Goal: Information Seeking & Learning: Learn about a topic

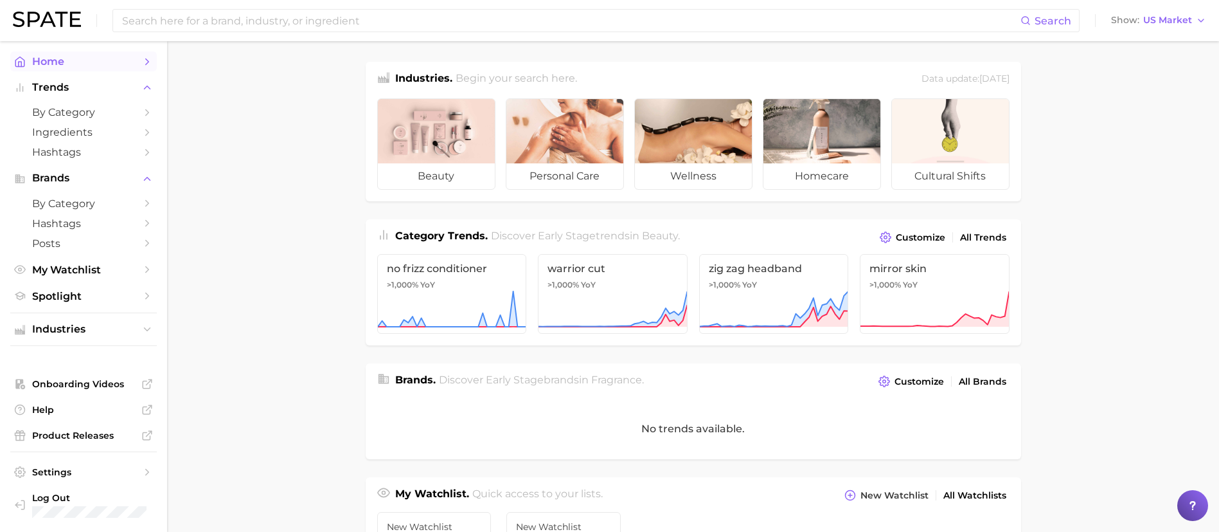
click at [85, 60] on span "Home" at bounding box center [83, 61] width 103 height 12
click at [231, 17] on input at bounding box center [571, 21] width 900 height 22
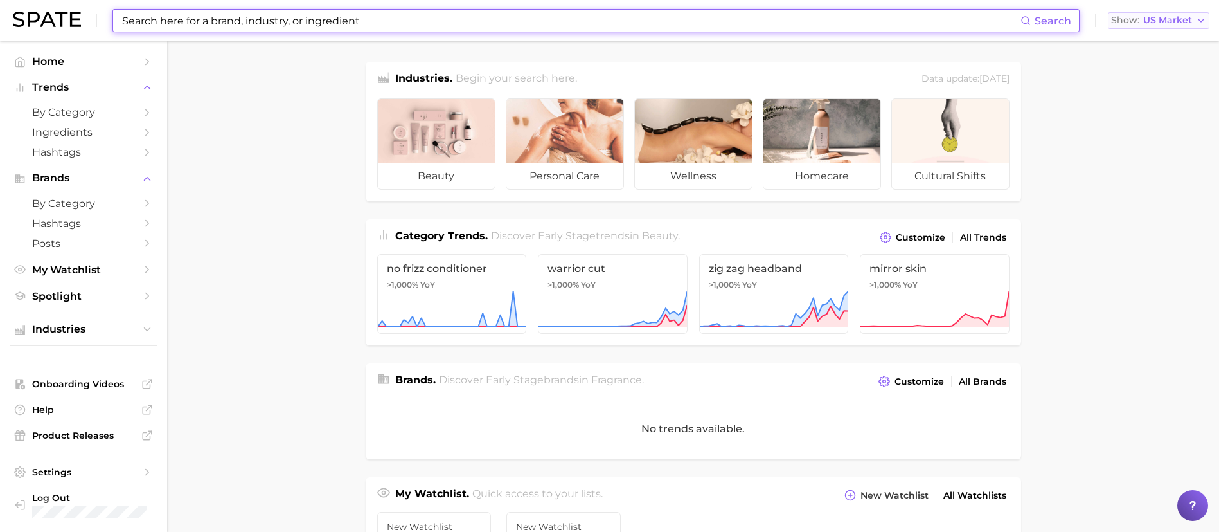
click at [1170, 26] on button "Show US Market" at bounding box center [1159, 20] width 102 height 17
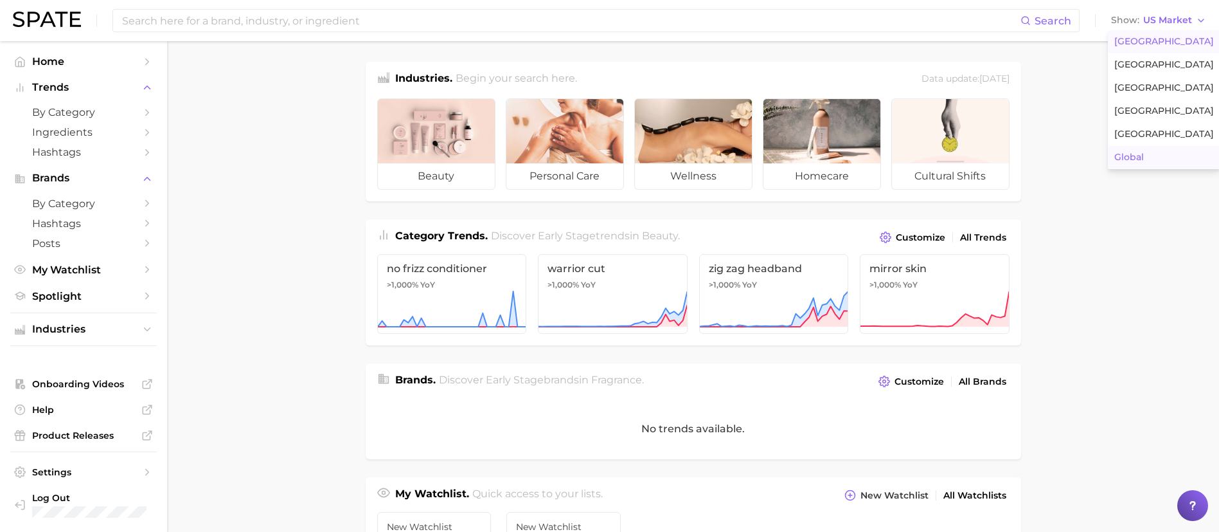
click at [1152, 154] on button "Global" at bounding box center [1164, 157] width 112 height 23
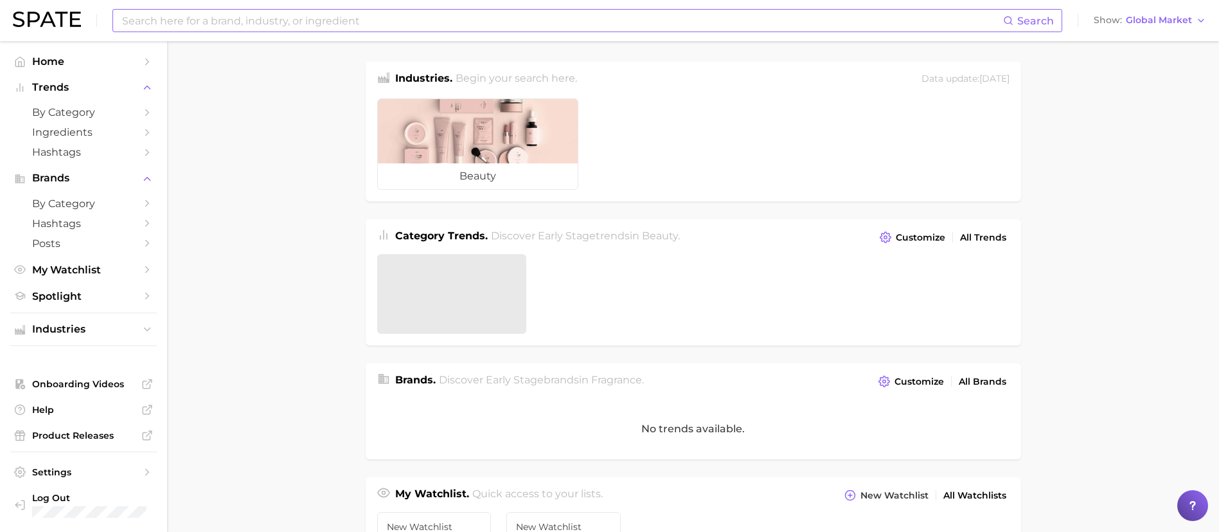
click at [274, 26] on input at bounding box center [562, 21] width 882 height 22
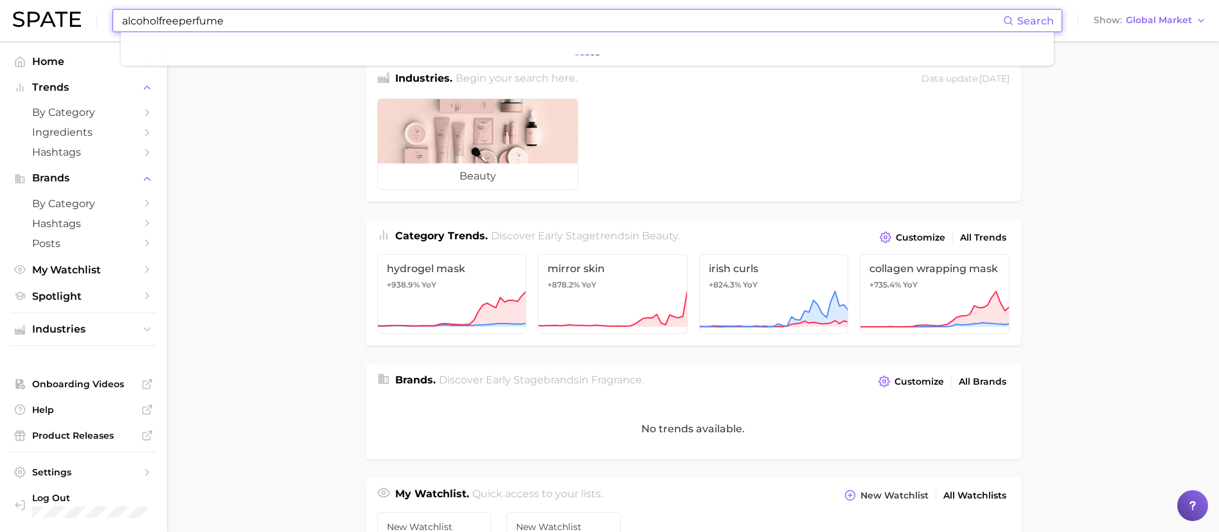
type input "alcoholfreeperfume"
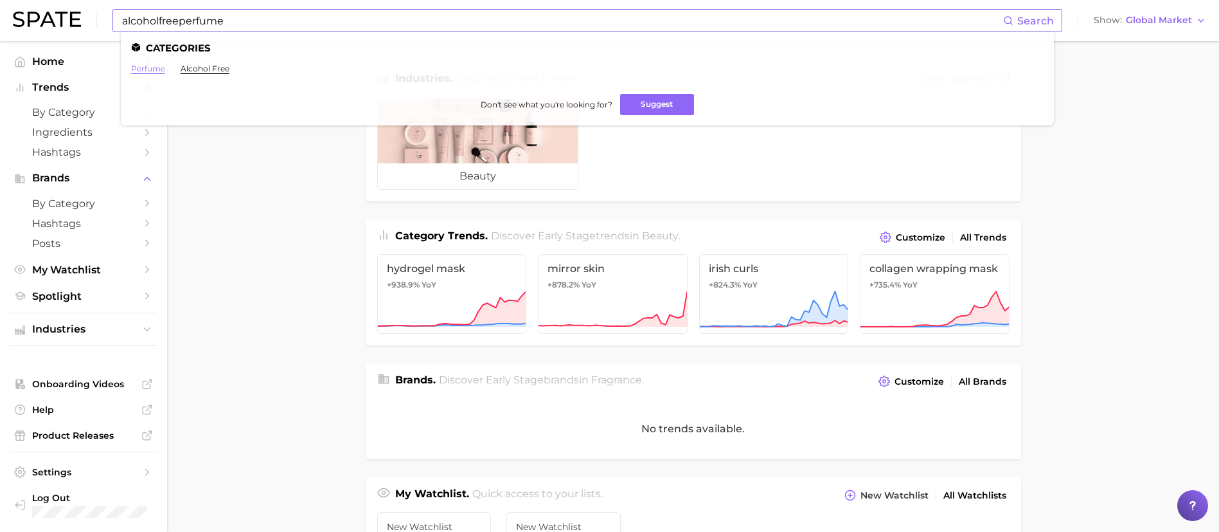
click at [150, 69] on link "perfume" at bounding box center [148, 69] width 34 height 10
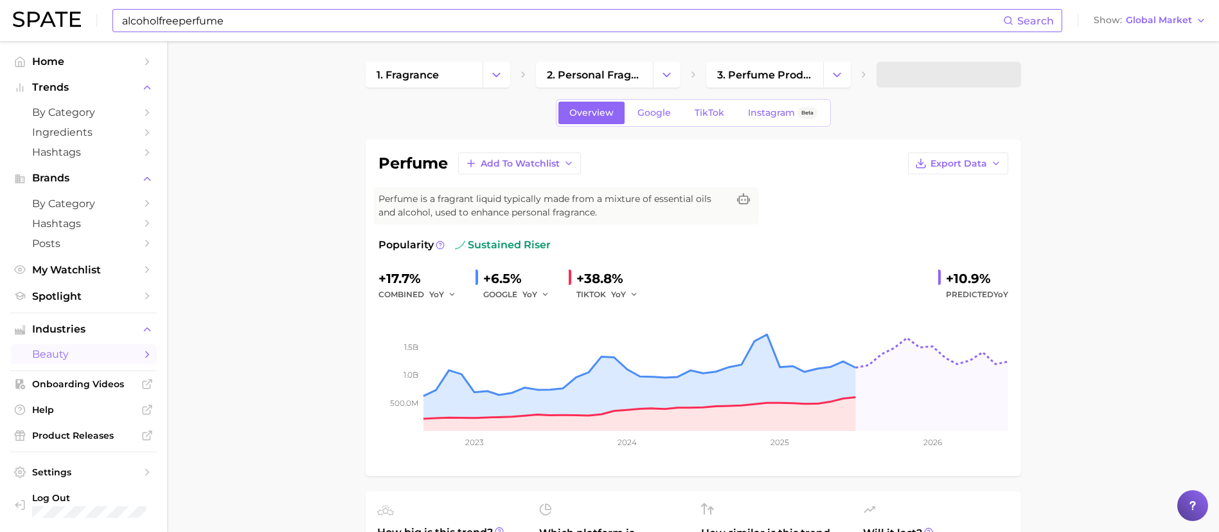
click at [161, 20] on input "alcoholfreeperfume" at bounding box center [562, 21] width 882 height 22
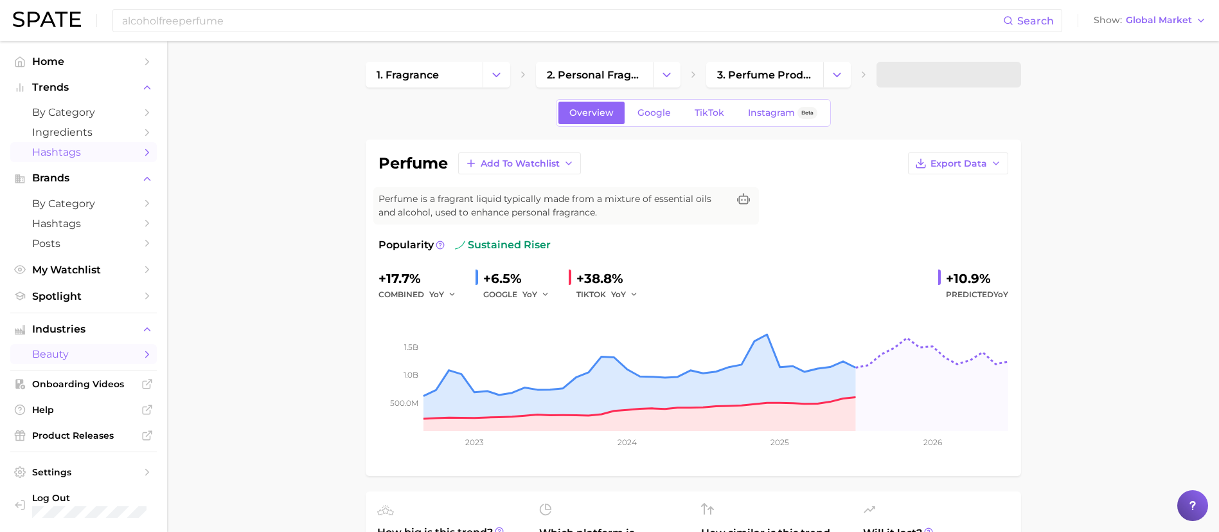
click at [73, 154] on span "Hashtags" at bounding box center [83, 152] width 103 height 12
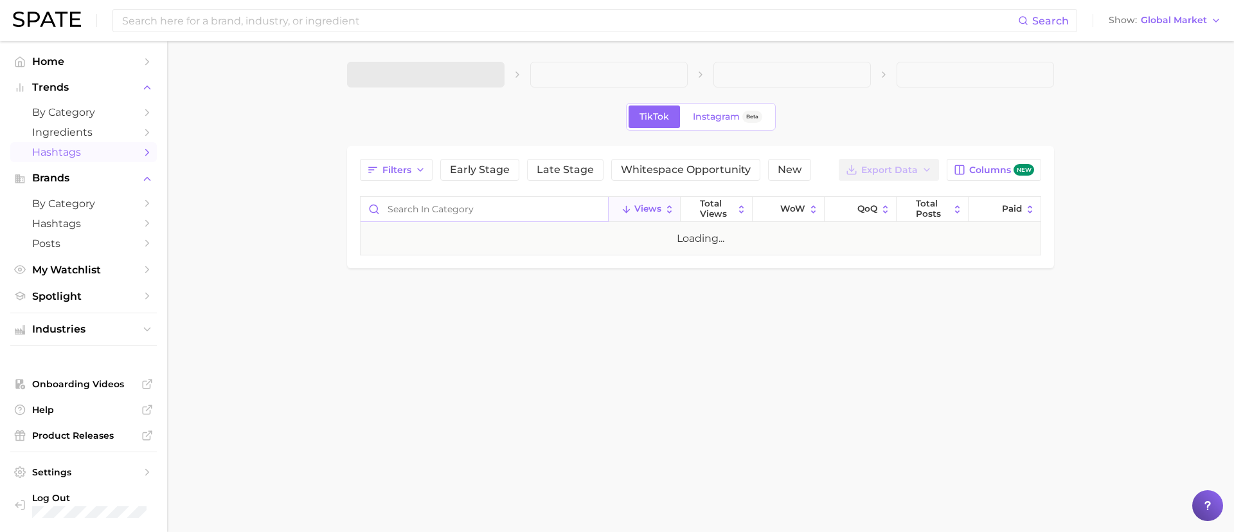
click at [449, 211] on input "Search in category" at bounding box center [484, 209] width 247 height 24
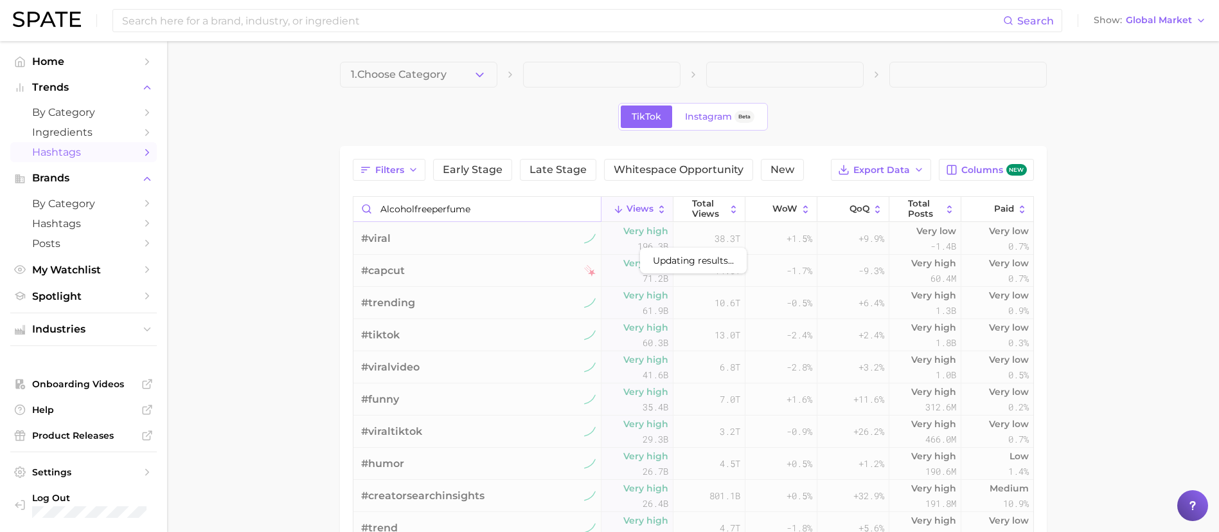
type input "alcoholfreeperfume"
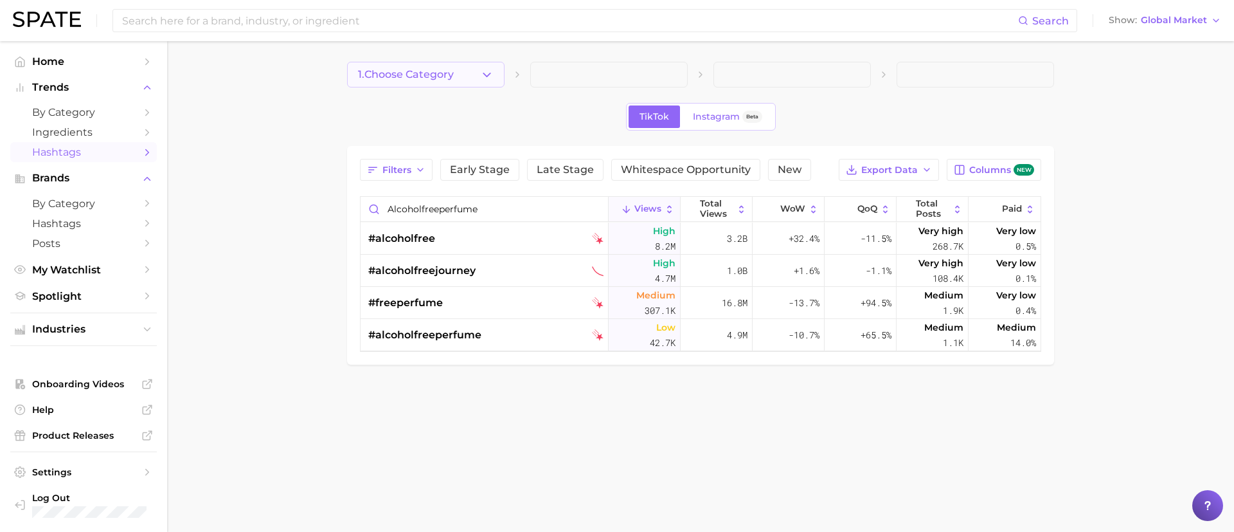
click at [440, 76] on span "1. Choose Category" at bounding box center [406, 75] width 96 height 12
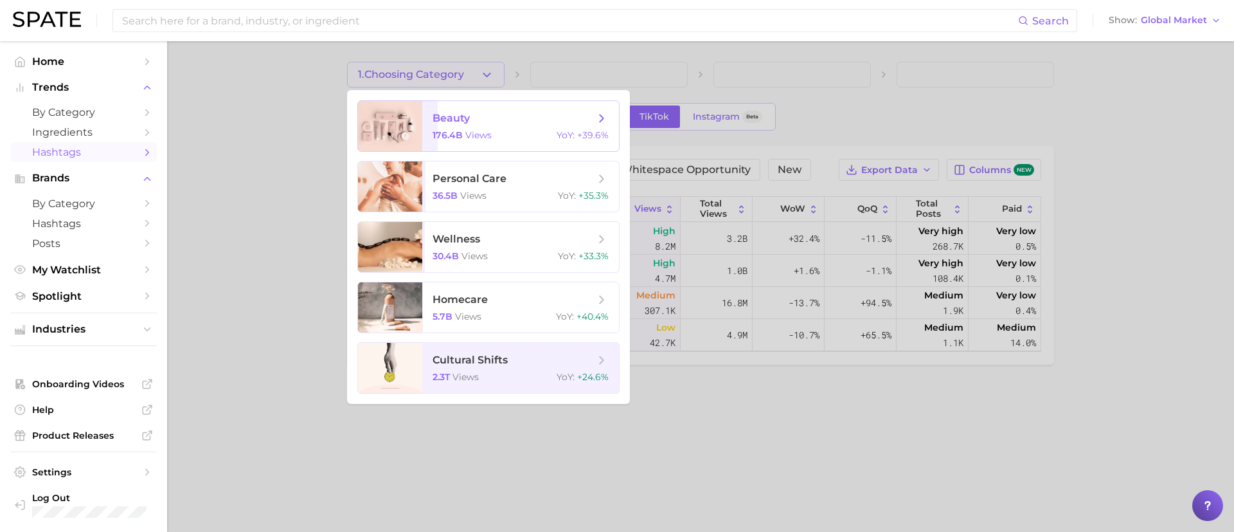
click at [485, 123] on span "beauty" at bounding box center [514, 118] width 162 height 14
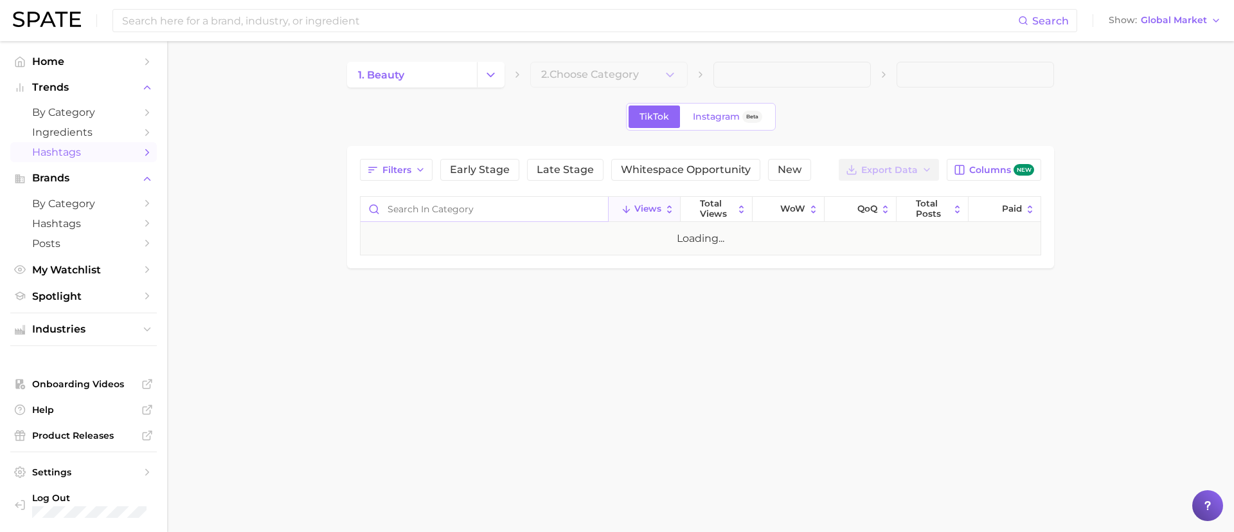
click at [454, 208] on input "Search in category" at bounding box center [484, 209] width 247 height 24
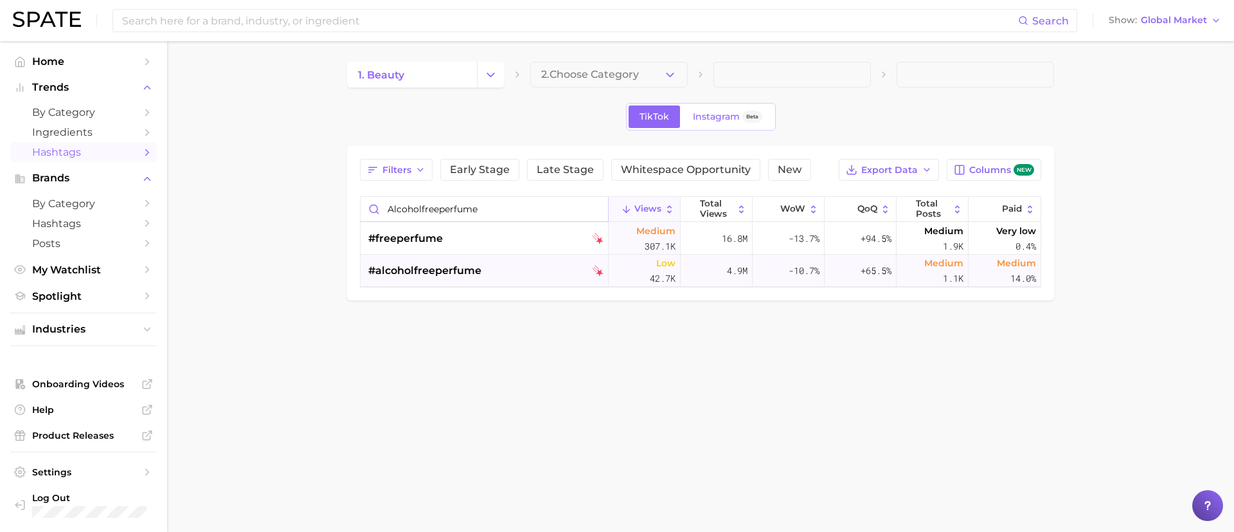
type input "alcoholfreeperfume"
click at [501, 272] on div "#alcoholfreeperfume" at bounding box center [485, 271] width 235 height 32
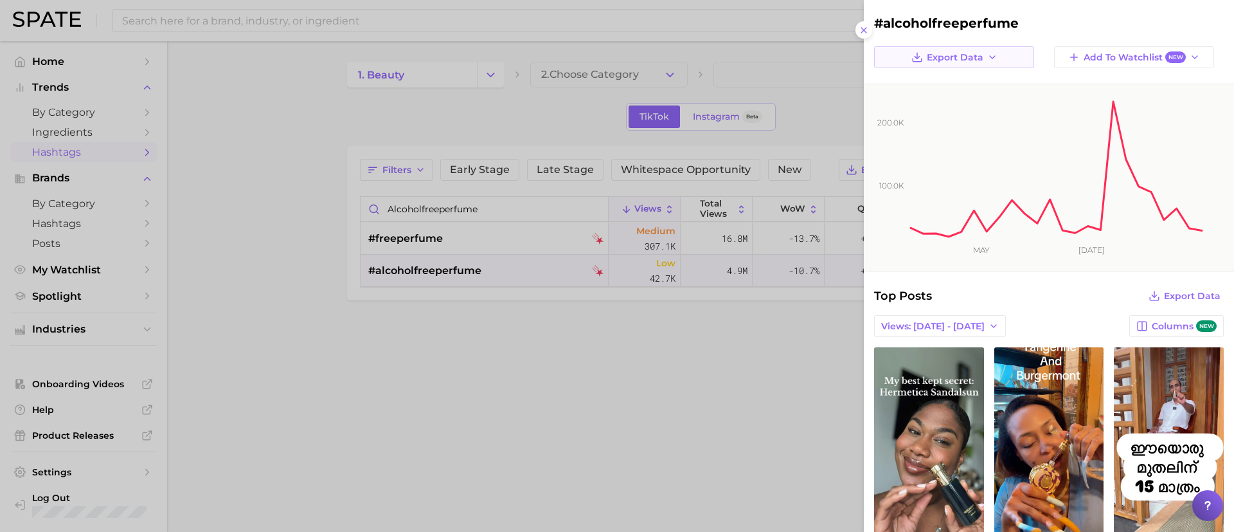
click at [1001, 60] on button "Export Data" at bounding box center [954, 57] width 160 height 22
click at [1000, 103] on button "Time Series Image" at bounding box center [963, 104] width 141 height 23
click at [1167, 294] on span "Export Data" at bounding box center [1192, 296] width 57 height 11
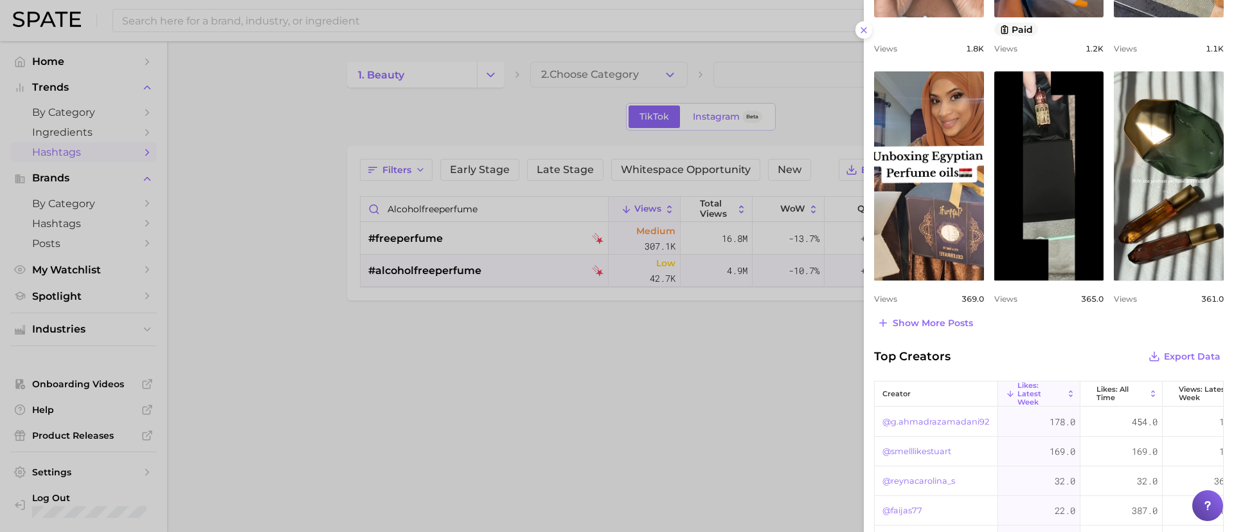
scroll to position [578, 0]
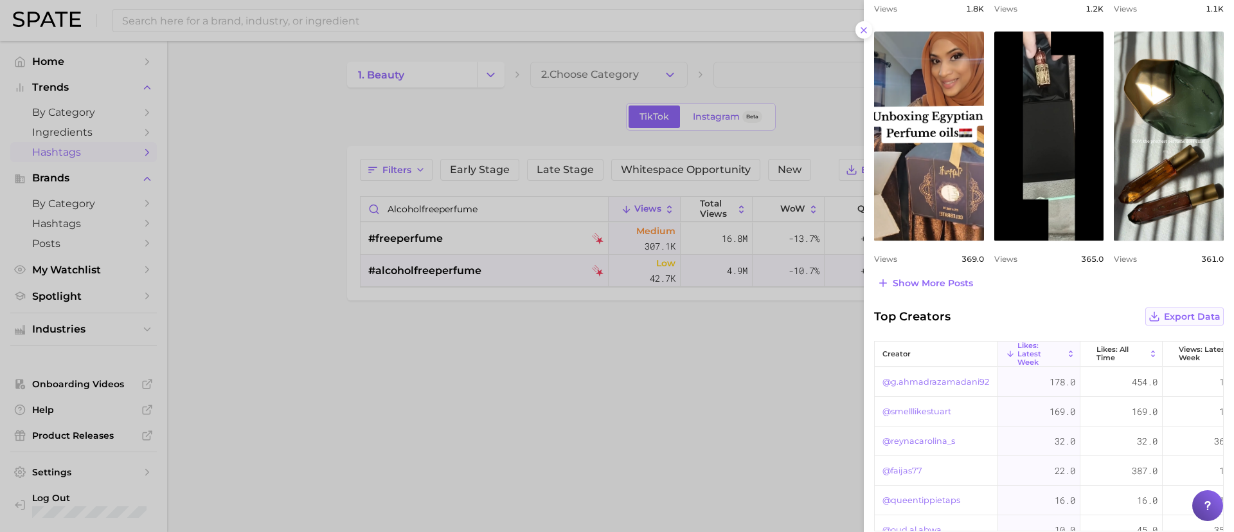
click at [1167, 311] on span "Export Data" at bounding box center [1192, 316] width 57 height 11
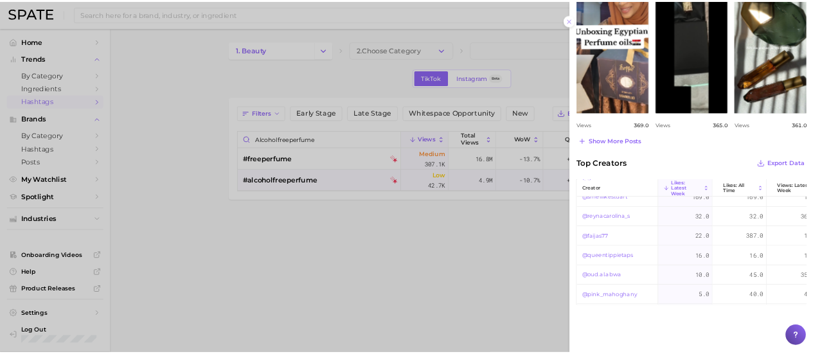
scroll to position [0, 0]
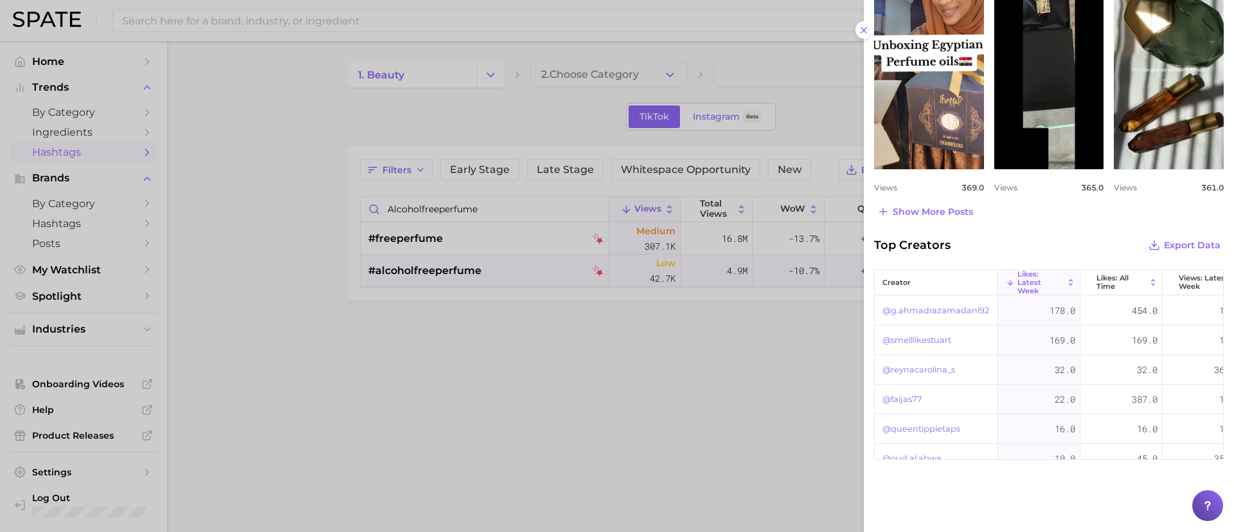
click at [604, 407] on div at bounding box center [617, 266] width 1234 height 532
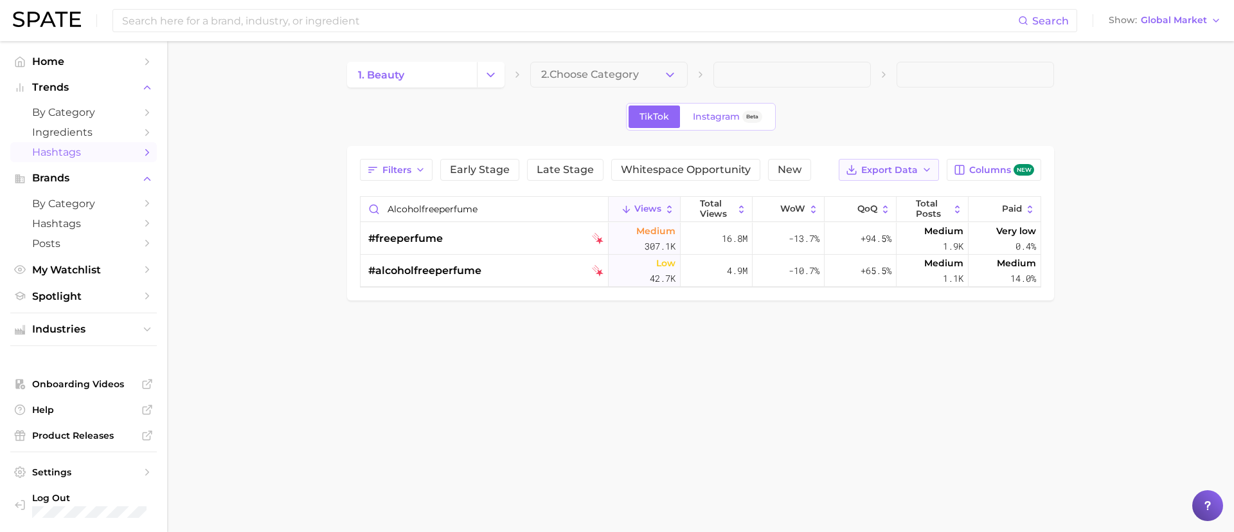
click at [932, 169] on icon "button" at bounding box center [927, 170] width 10 height 10
click at [875, 214] on span "Time Series CSV" at bounding box center [856, 216] width 75 height 11
click at [426, 406] on body "Search Show Global Market Home Trends by Category Ingredients Hashtags Brands b…" at bounding box center [617, 266] width 1234 height 532
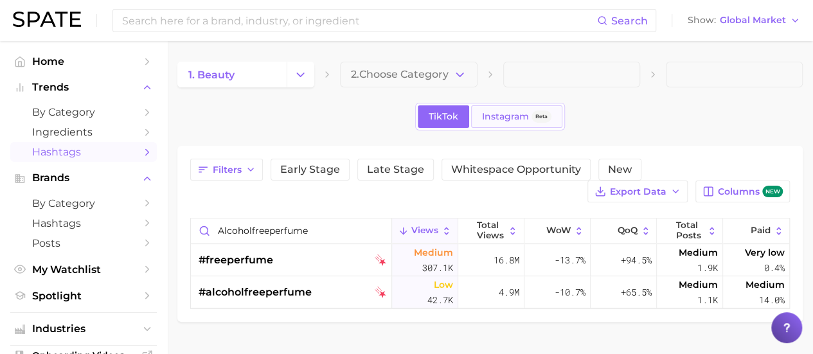
click at [504, 117] on span "Instagram" at bounding box center [505, 116] width 47 height 11
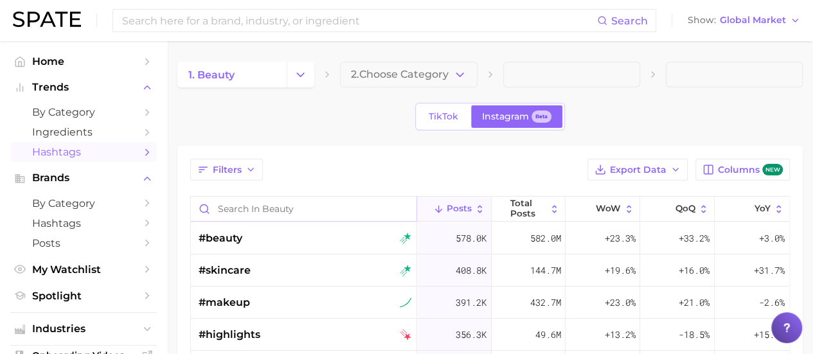
click at [265, 210] on input "Search in beauty" at bounding box center [304, 209] width 226 height 24
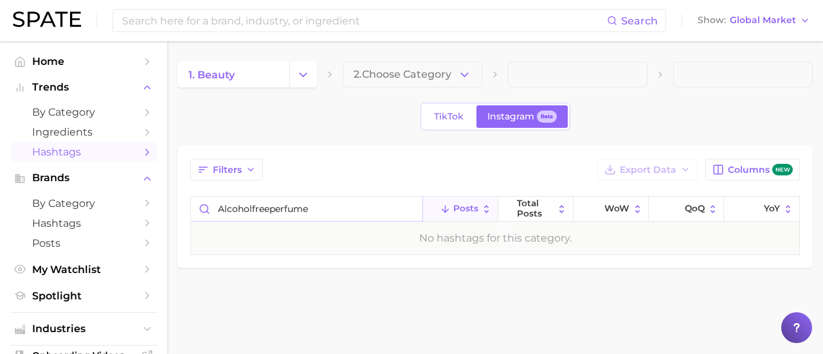
type input "alcoholfreeperfume"
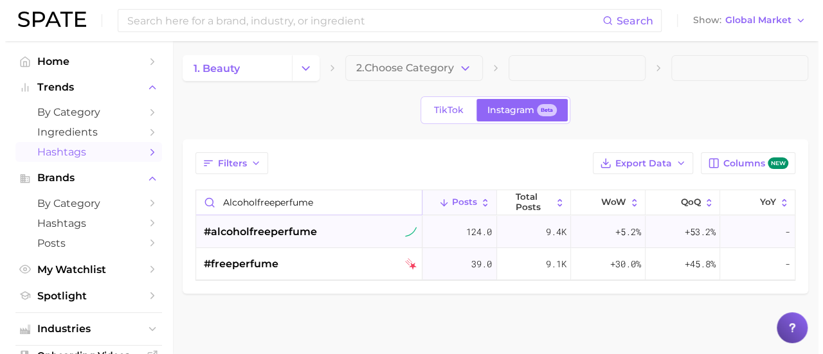
scroll to position [9, 0]
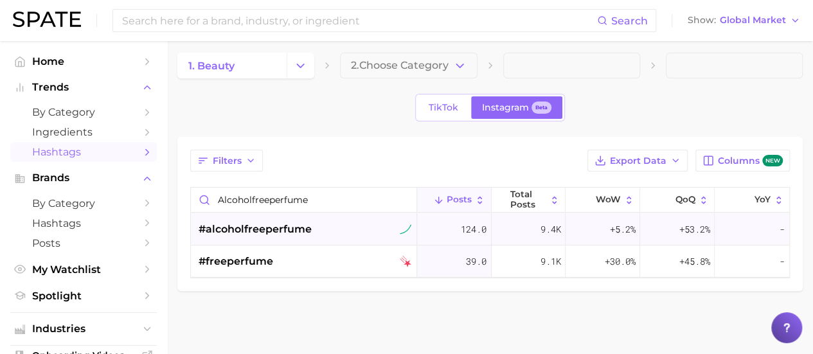
click at [267, 228] on span "#alcoholfreeperfume" at bounding box center [255, 229] width 113 height 15
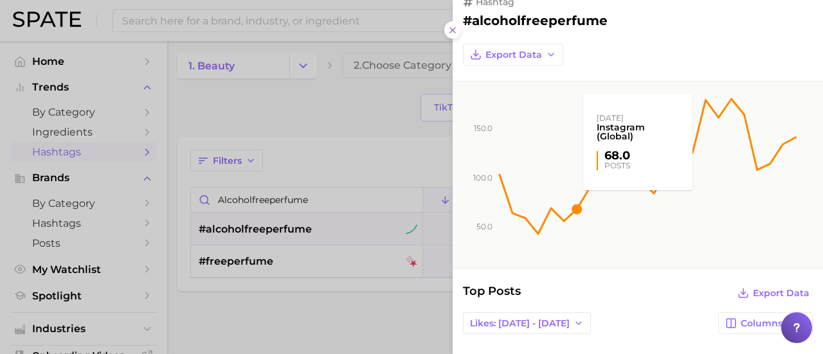
scroll to position [0, 0]
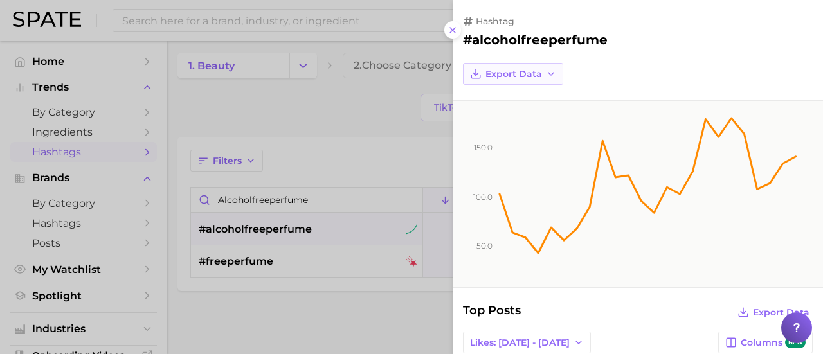
click at [520, 72] on span "Export Data" at bounding box center [513, 74] width 57 height 11
click at [533, 116] on span "Time Series Image" at bounding box center [528, 121] width 86 height 11
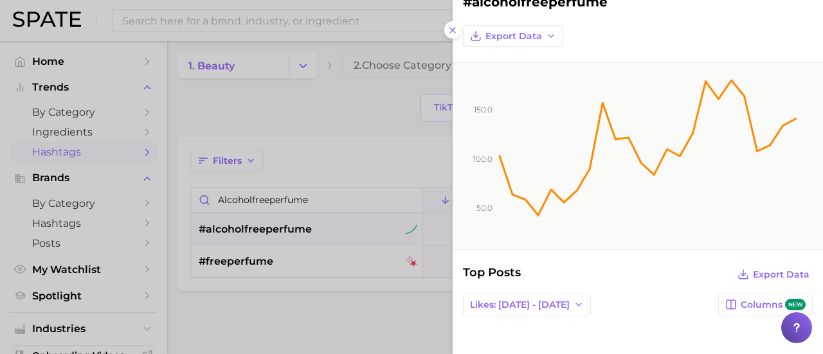
scroll to position [64, 0]
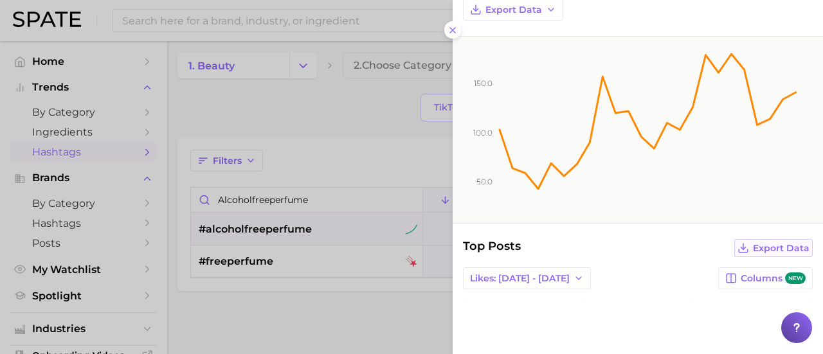
click at [784, 247] on span "Export Data" at bounding box center [781, 248] width 57 height 11
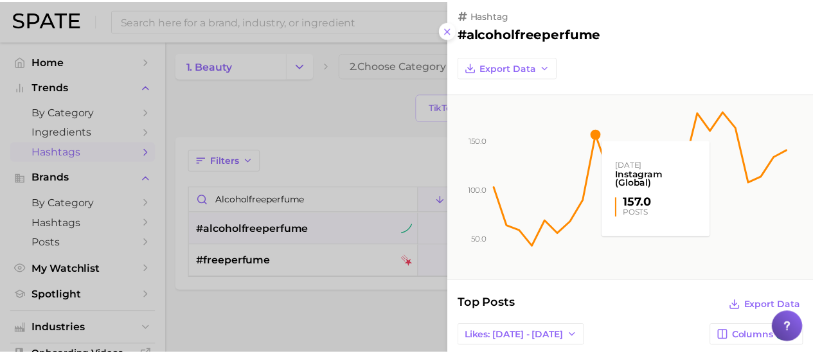
scroll to position [0, 0]
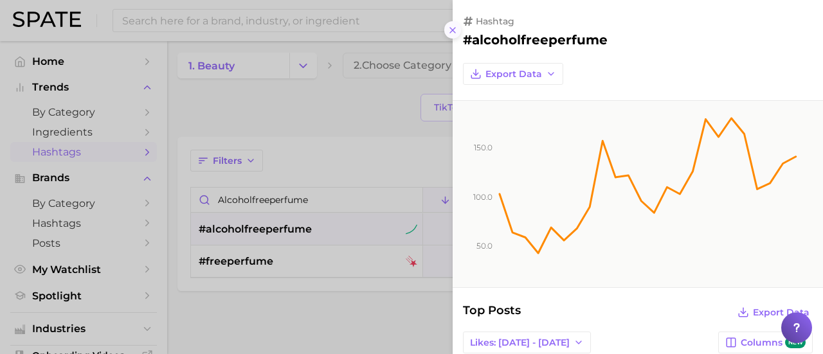
click at [446, 28] on button at bounding box center [452, 29] width 17 height 17
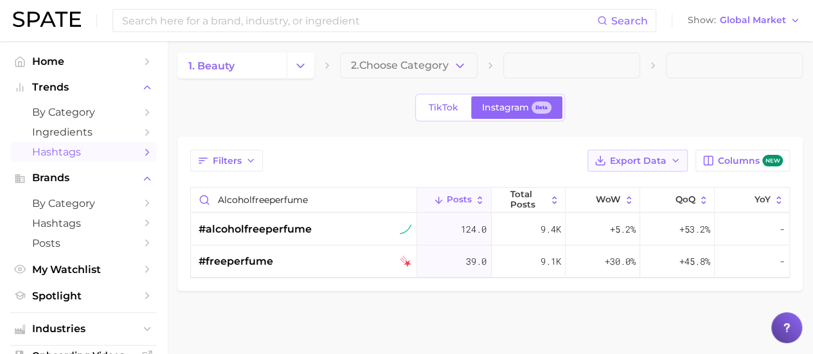
click at [627, 161] on span "Export Data" at bounding box center [638, 161] width 57 height 11
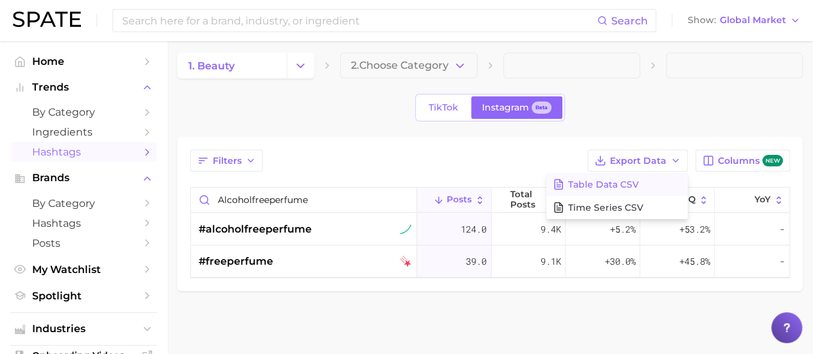
click at [616, 184] on span "Table Data CSV" at bounding box center [603, 184] width 71 height 11
